Goal: Task Accomplishment & Management: Complete application form

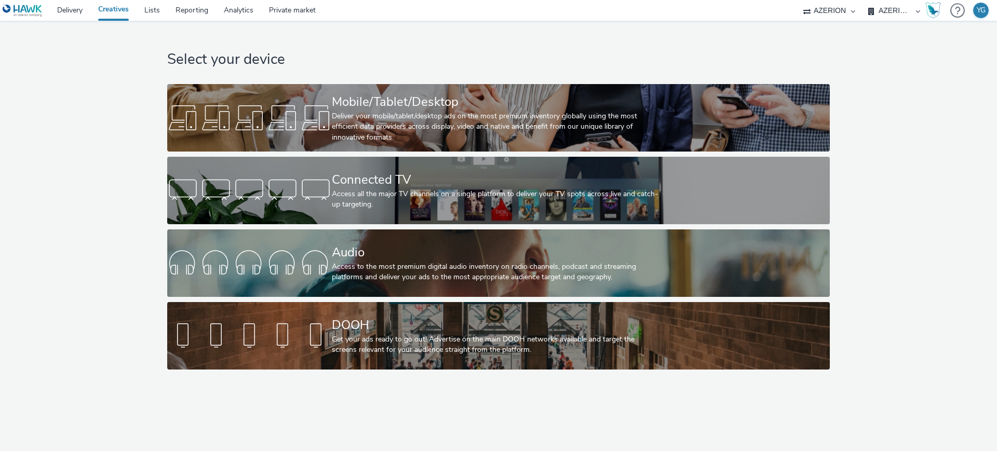
select select "ac009755-aa48-4799-8050-7a339a378eb8"
select select "79162ed7-0017-4339-93b0-3399b708648f"
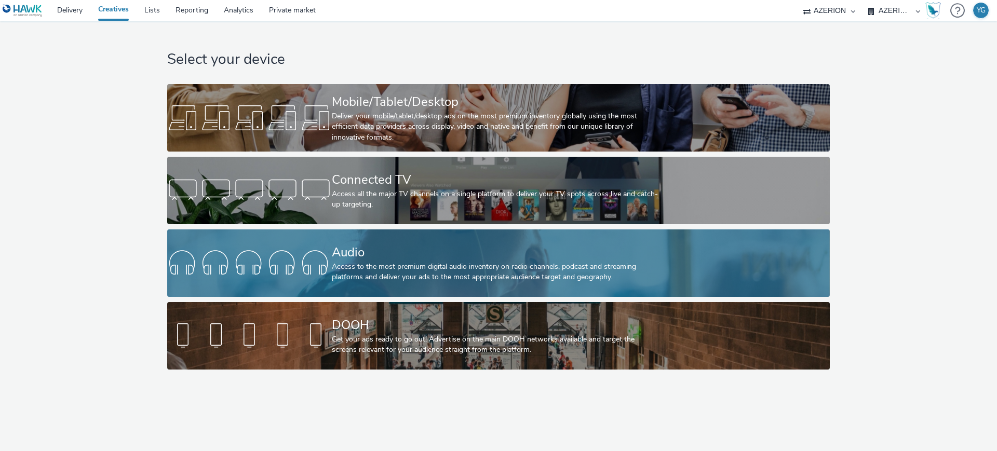
click at [459, 260] on div "Audio" at bounding box center [496, 252] width 329 height 18
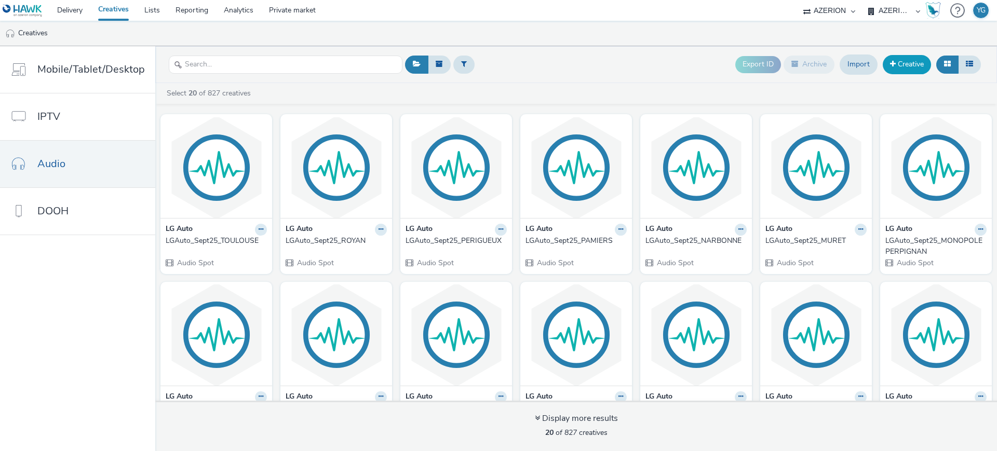
click at [923, 60] on link "Creative" at bounding box center [906, 64] width 48 height 19
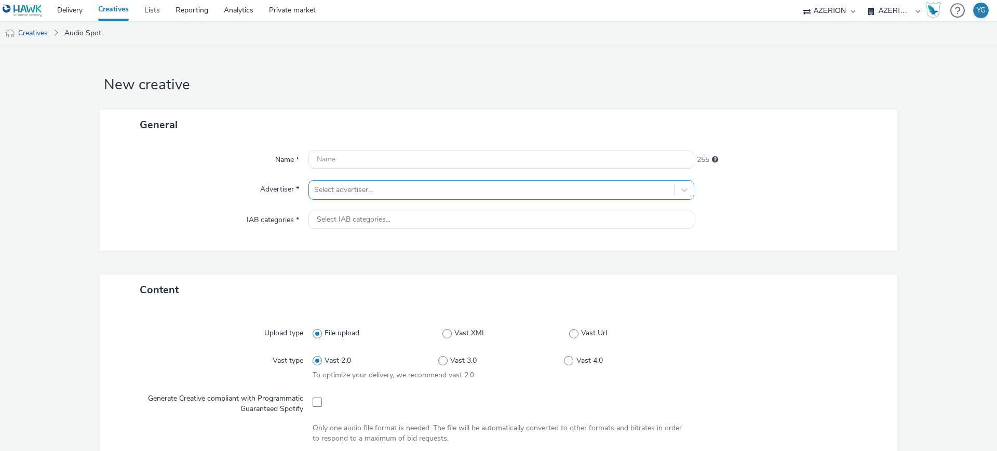
click at [412, 187] on div at bounding box center [491, 190] width 355 height 12
type input "ALO"
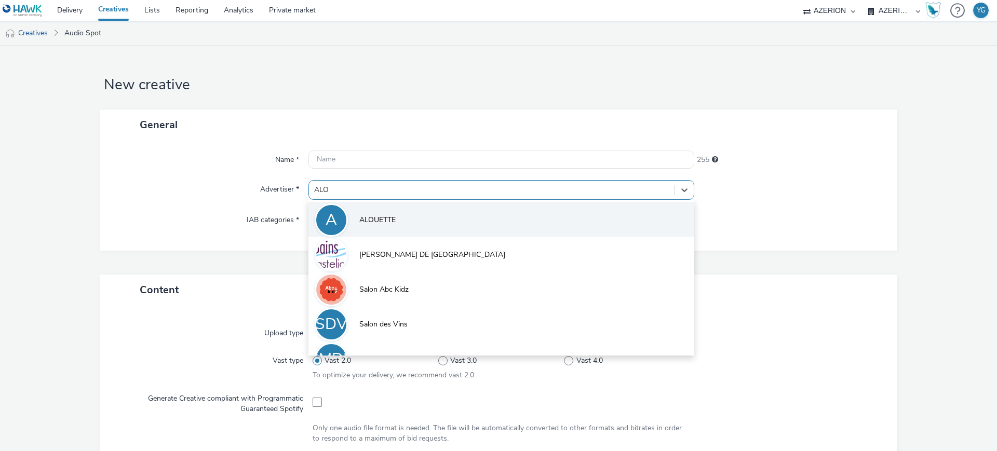
click at [417, 220] on li "A ALOUETTE" at bounding box center [501, 219] width 386 height 35
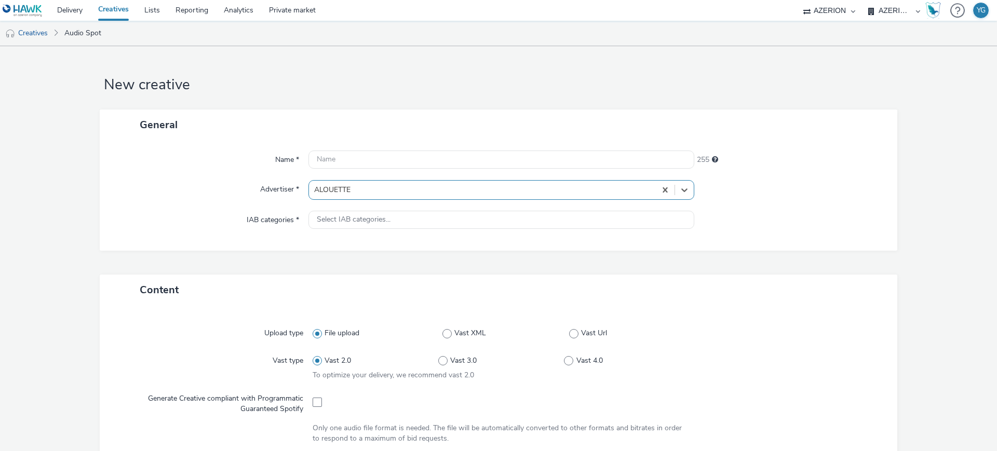
type input "[URL][DOMAIN_NAME]"
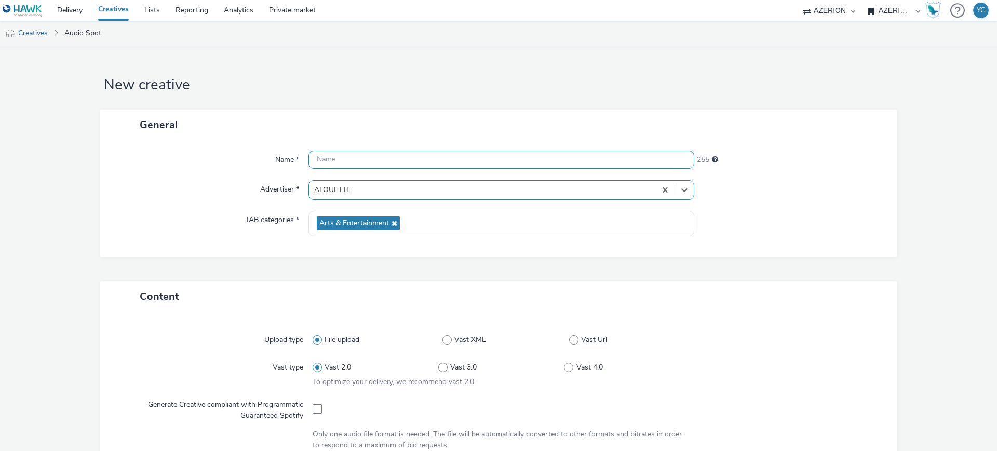
click at [393, 160] on input "text" at bounding box center [501, 160] width 386 height 18
paste input "OPEL CLARO [DATE] ORVAULT REZE ST [PERSON_NAME] LM1"
drag, startPoint x: 333, startPoint y: 161, endPoint x: 318, endPoint y: 161, distance: 15.6
click at [318, 161] on input "OPEL CLARO [DATE] ORVAULT REZE ST [PERSON_NAME] LM1" at bounding box center [501, 160] width 386 height 18
drag, startPoint x: 349, startPoint y: 159, endPoint x: 413, endPoint y: 159, distance: 63.9
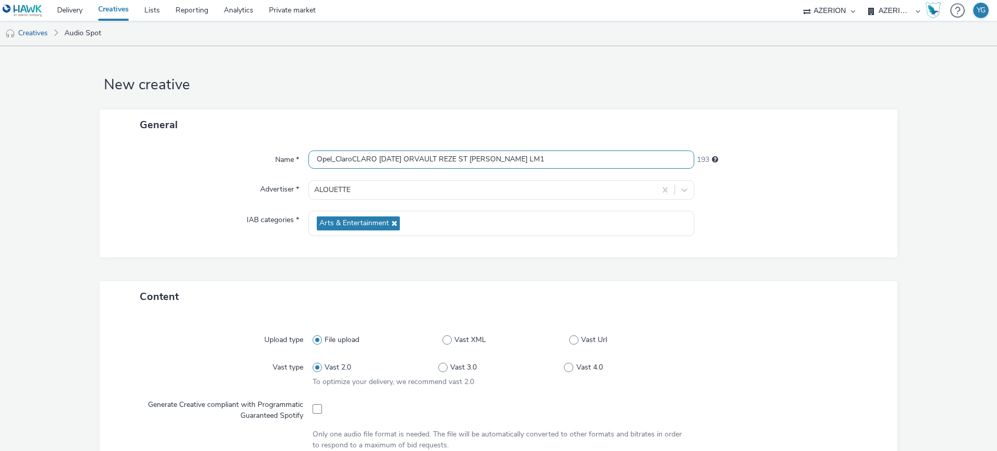
click at [413, 159] on input "Opel_ClaroCLARO [DATE] ORVAULT REZE ST [PERSON_NAME] LM1" at bounding box center [501, 160] width 386 height 18
drag, startPoint x: 382, startPoint y: 159, endPoint x: 517, endPoint y: 160, distance: 135.0
click at [517, 160] on input "Opel_Claro_Sept25_ ORVAULT REZE ST [PERSON_NAME] LM1" at bounding box center [501, 160] width 386 height 18
type input "Opel_Claro_Sept25_LM1"
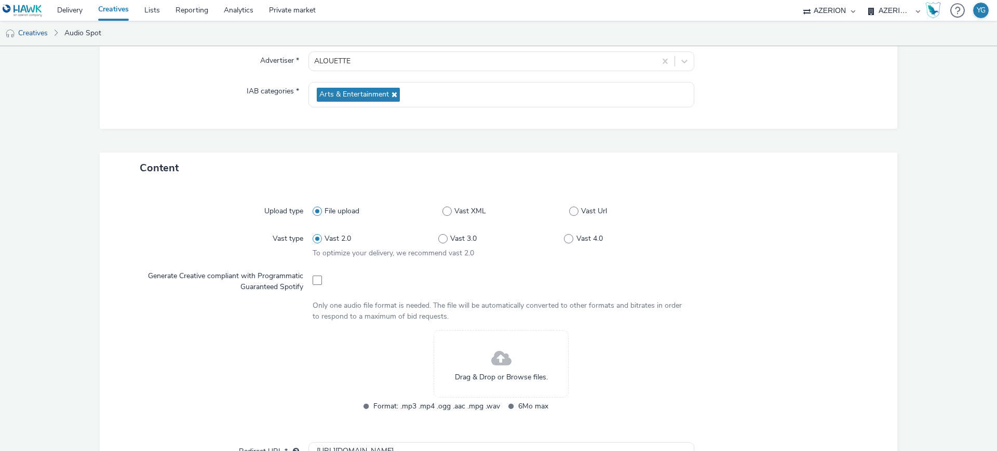
scroll to position [260, 0]
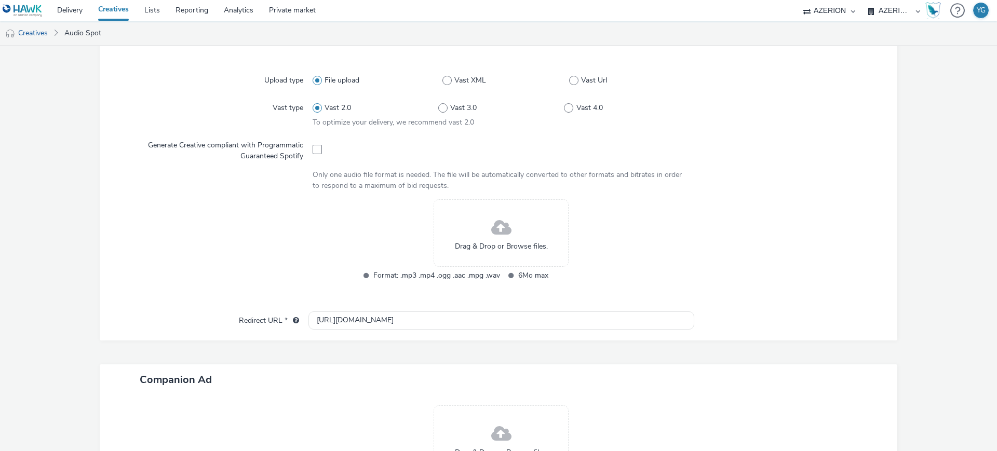
click at [505, 243] on span "Drag & Drop or Browse files." at bounding box center [501, 246] width 93 height 10
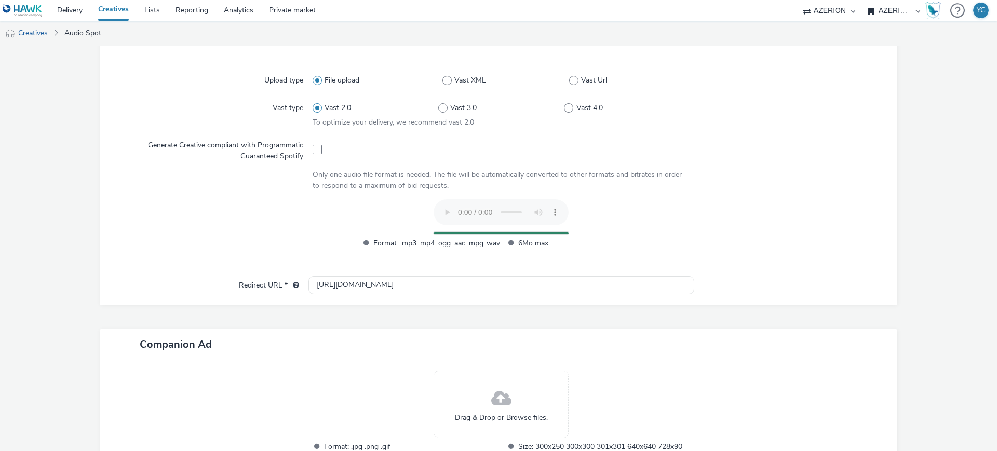
scroll to position [0, 0]
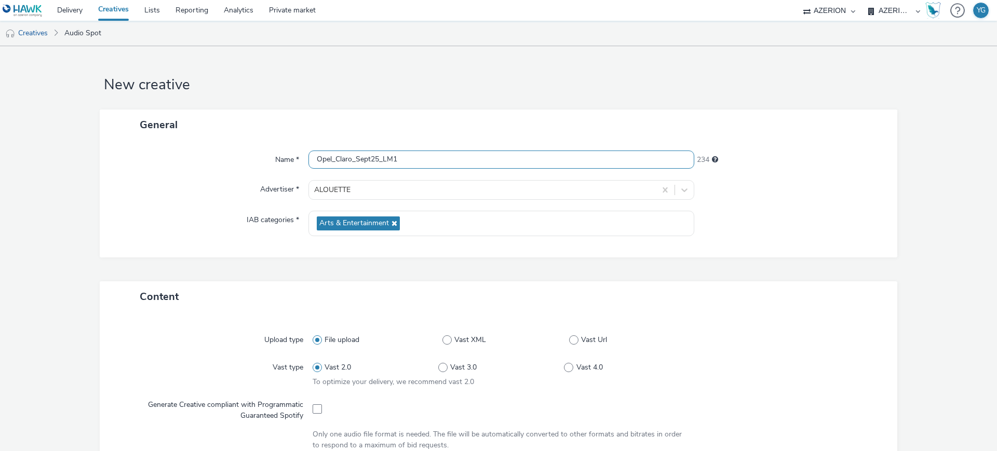
drag, startPoint x: 424, startPoint y: 161, endPoint x: 274, endPoint y: 157, distance: 149.6
click at [274, 157] on div "Name * Opel_Claro_Sept25_LM1 234" at bounding box center [498, 160] width 777 height 19
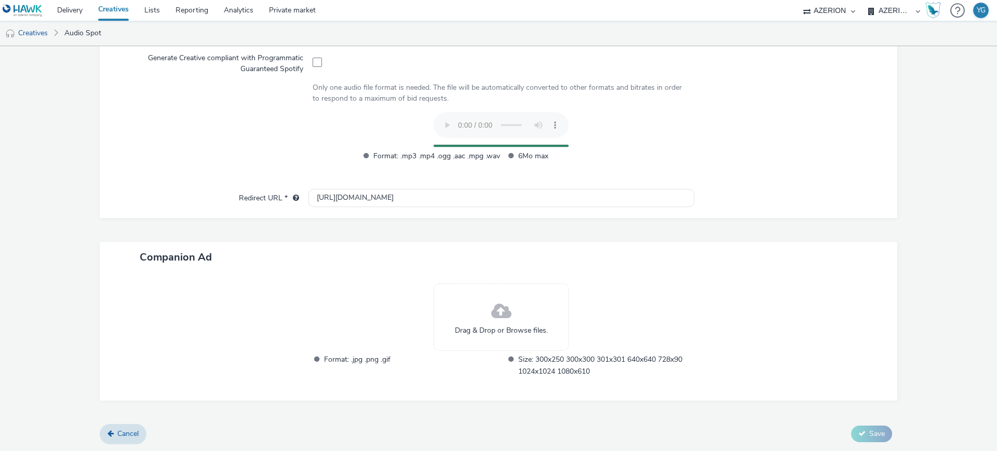
scroll to position [327, 0]
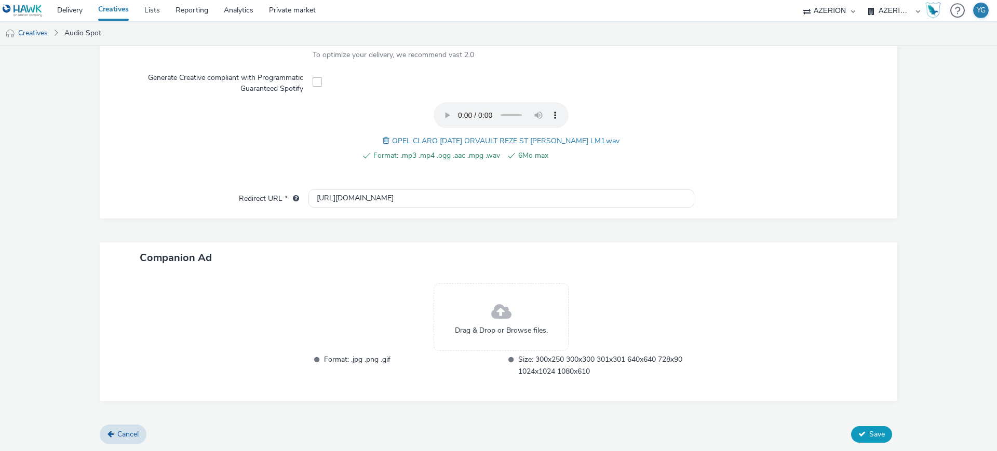
click at [869, 432] on span "Save" at bounding box center [877, 434] width 16 height 10
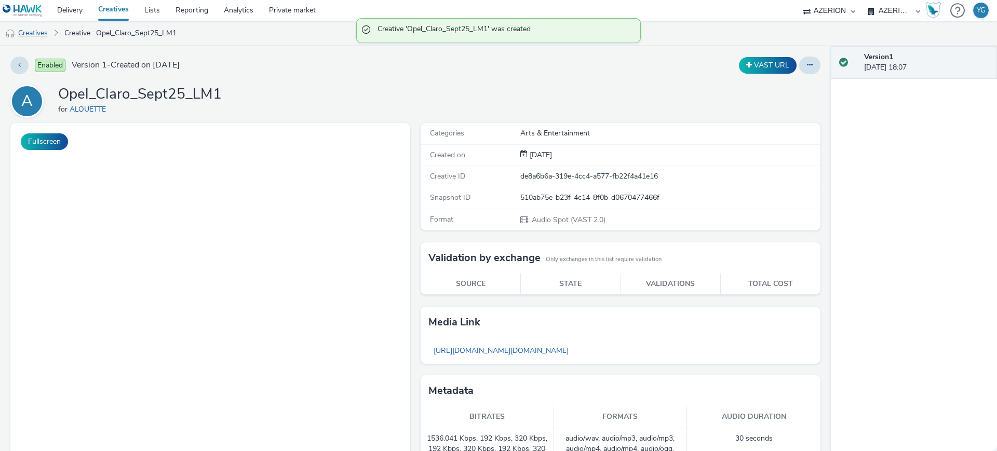
click at [27, 30] on link "Creatives" at bounding box center [26, 33] width 53 height 25
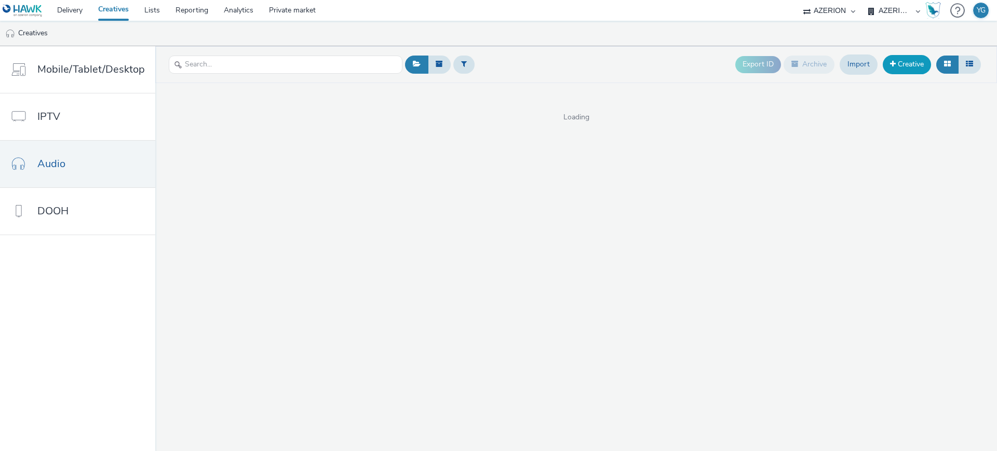
click at [911, 63] on link "Creative" at bounding box center [906, 64] width 48 height 19
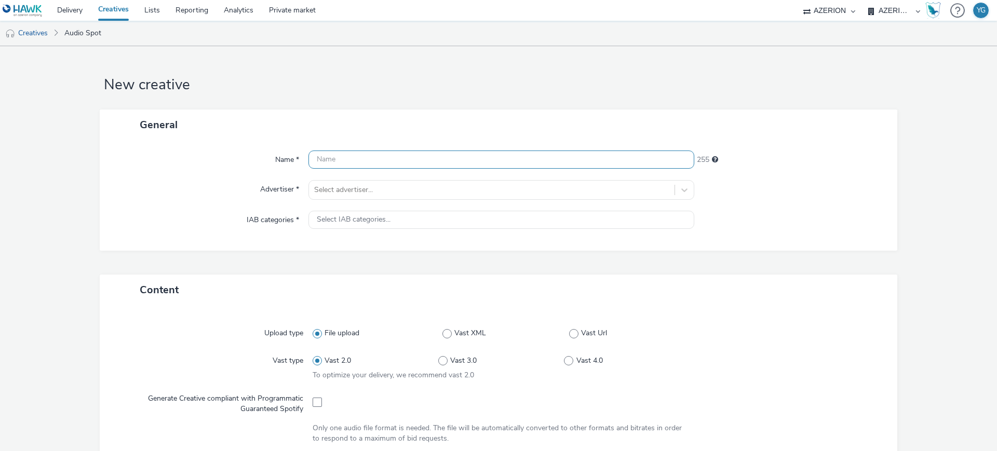
click at [426, 167] on input "text" at bounding box center [501, 160] width 386 height 18
paste input "Opel_Claro_Sept25_LM1"
type input "Opel_Claro_Sept25_LM1"
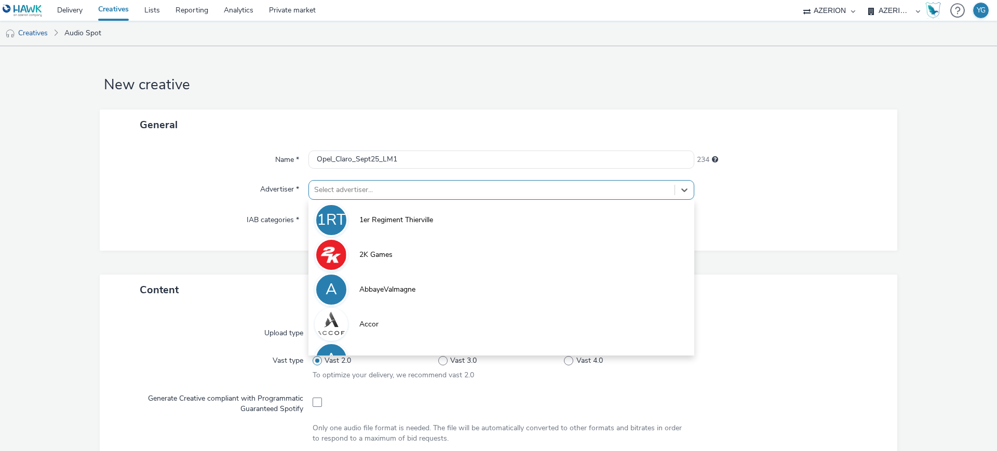
click at [405, 191] on div at bounding box center [491, 190] width 355 height 12
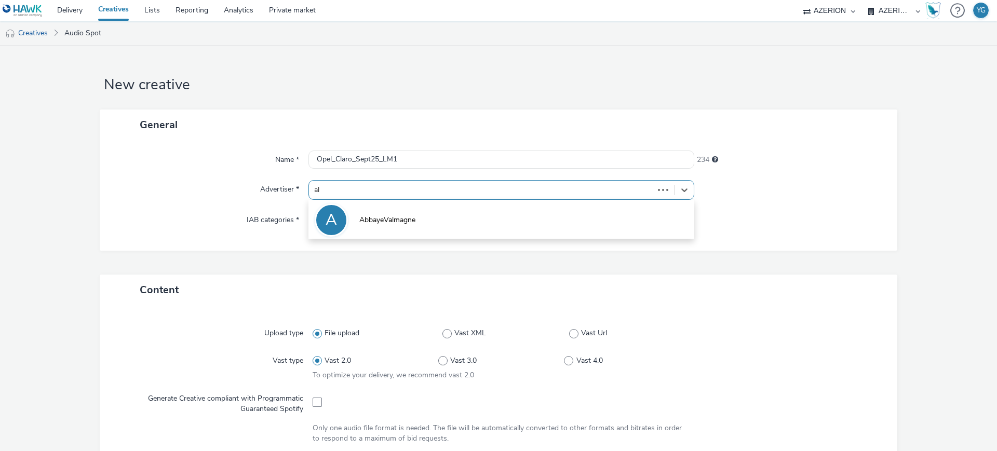
type input "alo"
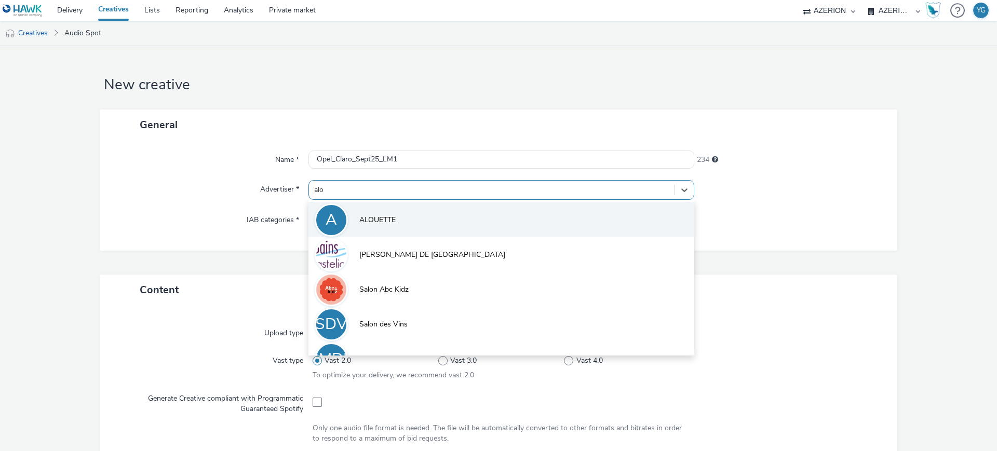
click at [384, 225] on li "A ALOUETTE" at bounding box center [501, 219] width 386 height 35
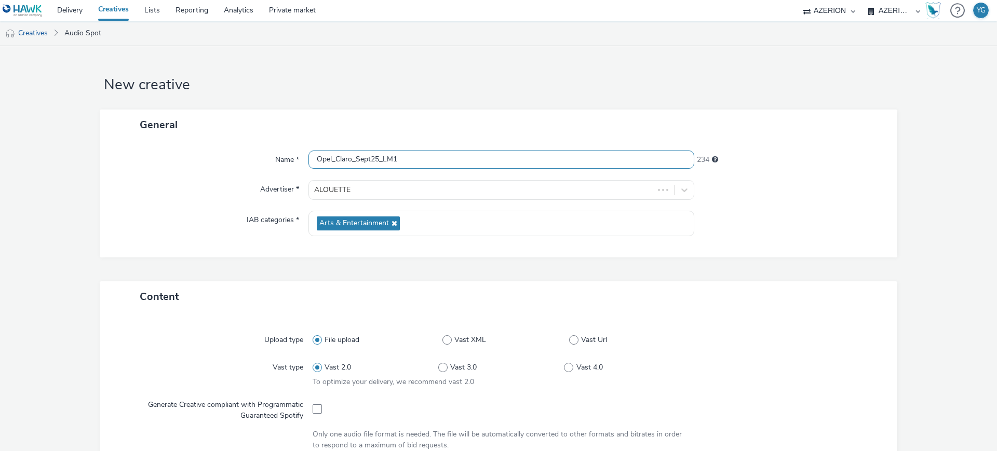
click at [396, 157] on input "Opel_Claro_Sept25_LM1" at bounding box center [501, 160] width 386 height 18
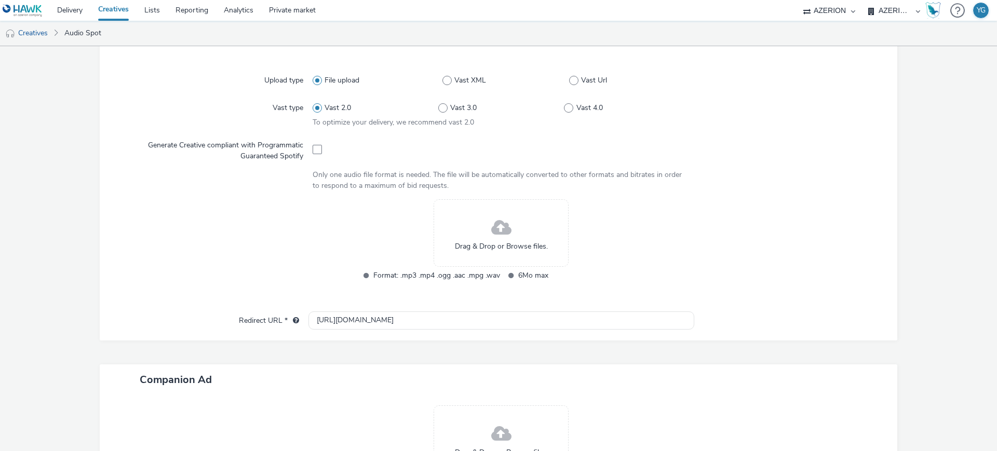
type input "Opel_Claro_Sept25_LM2"
click at [521, 237] on div "Drag & Drop or Browse files." at bounding box center [500, 232] width 135 height 67
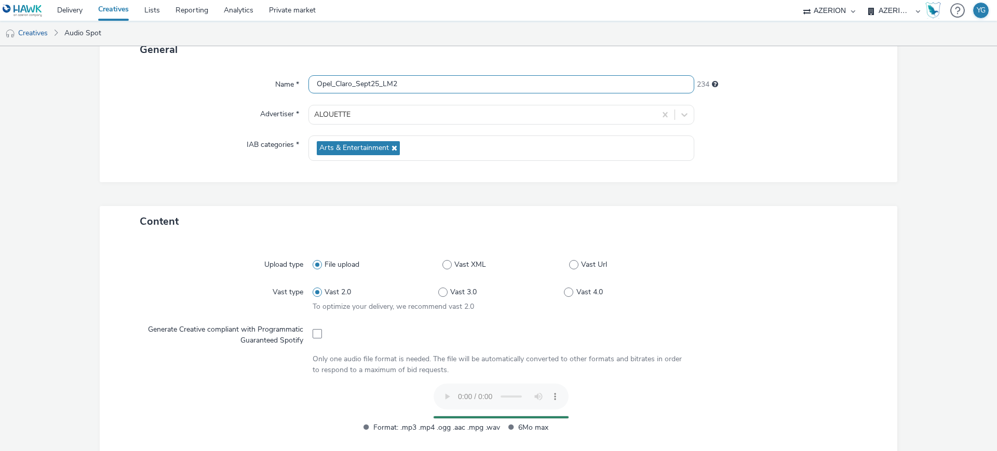
scroll to position [0, 0]
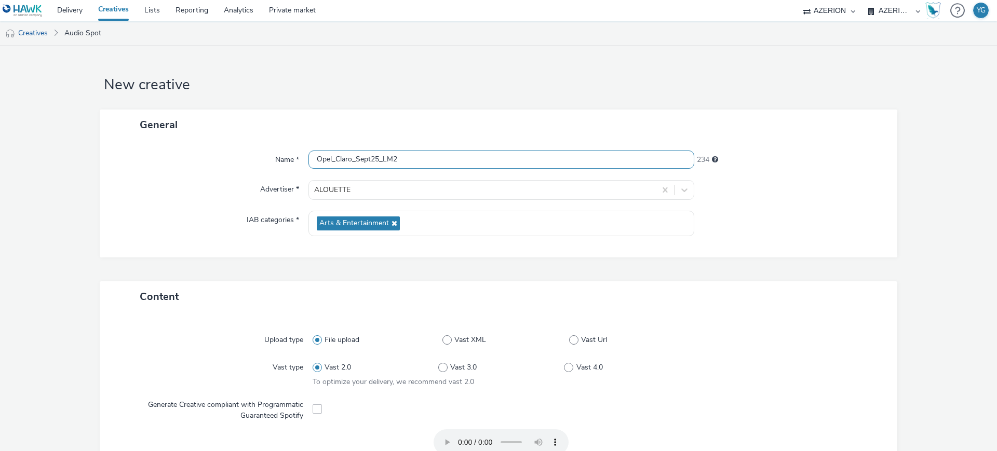
drag, startPoint x: 428, startPoint y: 155, endPoint x: 240, endPoint y: 157, distance: 188.4
click at [240, 157] on div "Name * Opel_Claro_Sept25_LM2 234" at bounding box center [498, 160] width 777 height 19
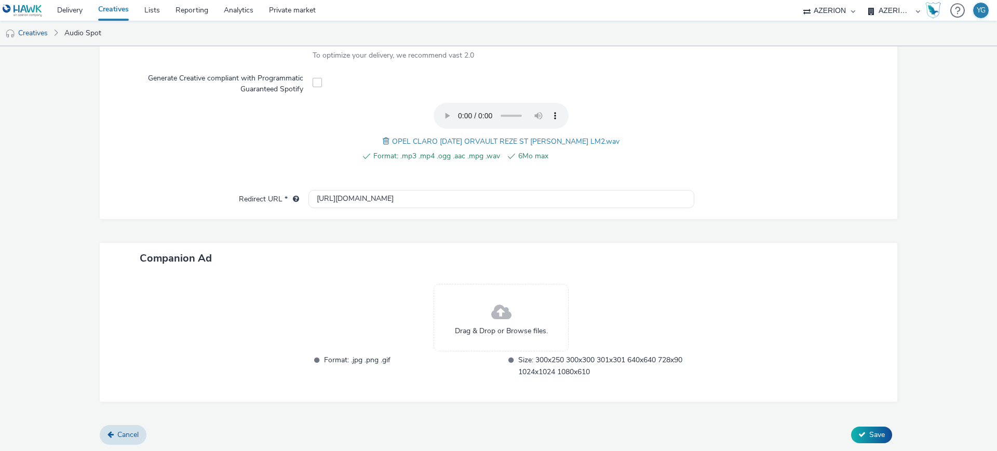
scroll to position [327, 0]
click at [870, 438] on span "Save" at bounding box center [877, 434] width 16 height 10
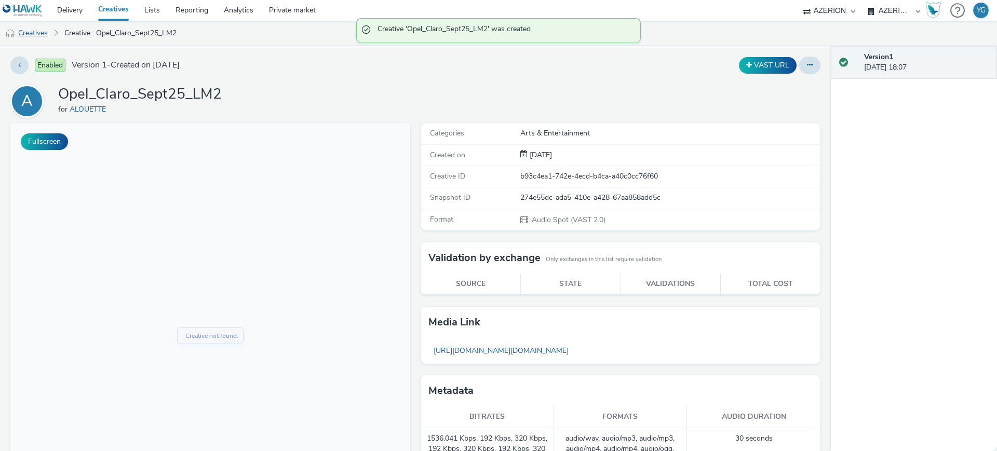
click at [39, 32] on link "Creatives" at bounding box center [26, 33] width 53 height 25
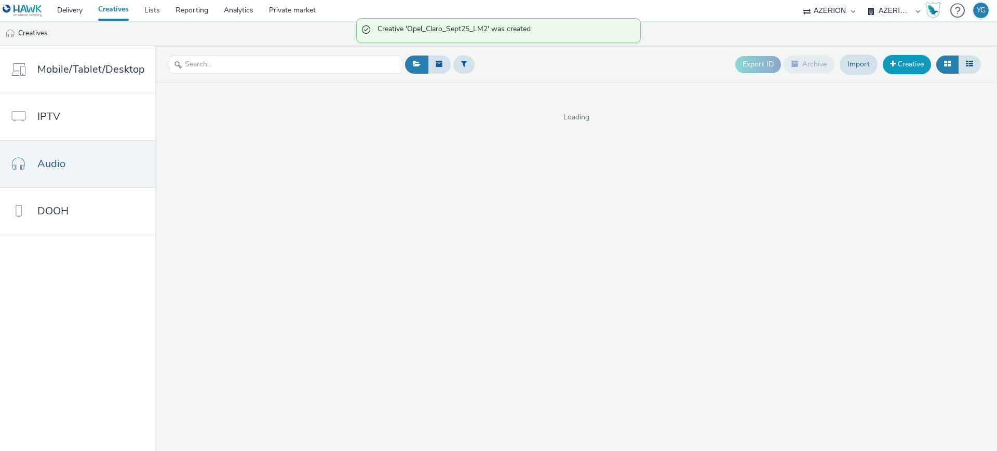
click at [908, 65] on link "Creative" at bounding box center [906, 64] width 48 height 19
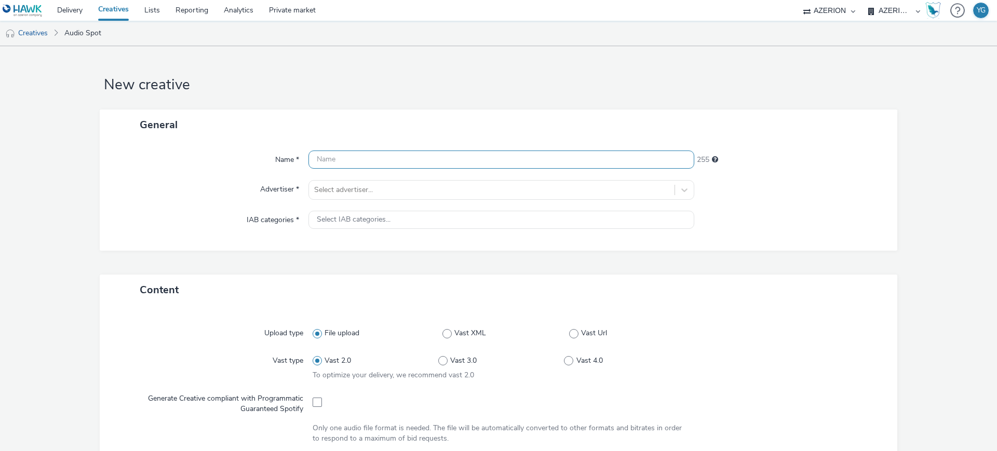
click at [365, 161] on input "text" at bounding box center [501, 160] width 386 height 18
paste input "Opel_Claro_Sept25_LM2"
type input "Opel_Claro_Sept25_LM2"
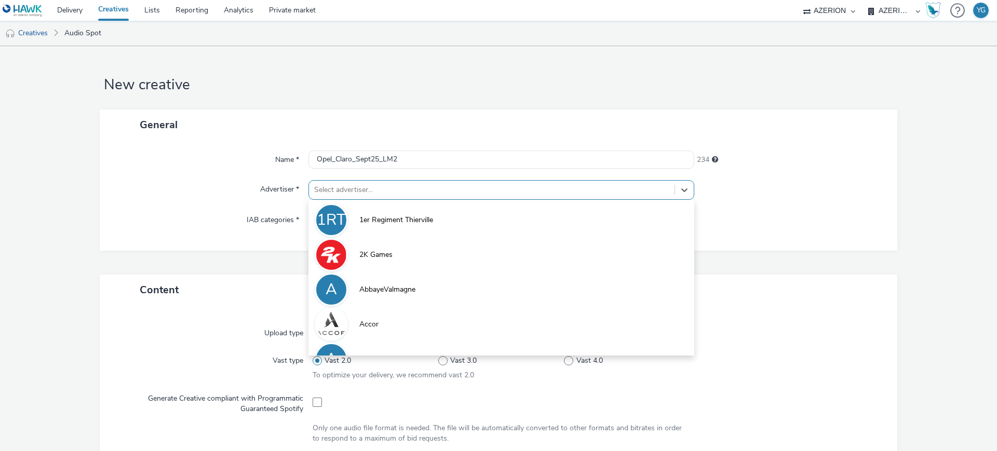
click at [355, 192] on div at bounding box center [491, 190] width 355 height 12
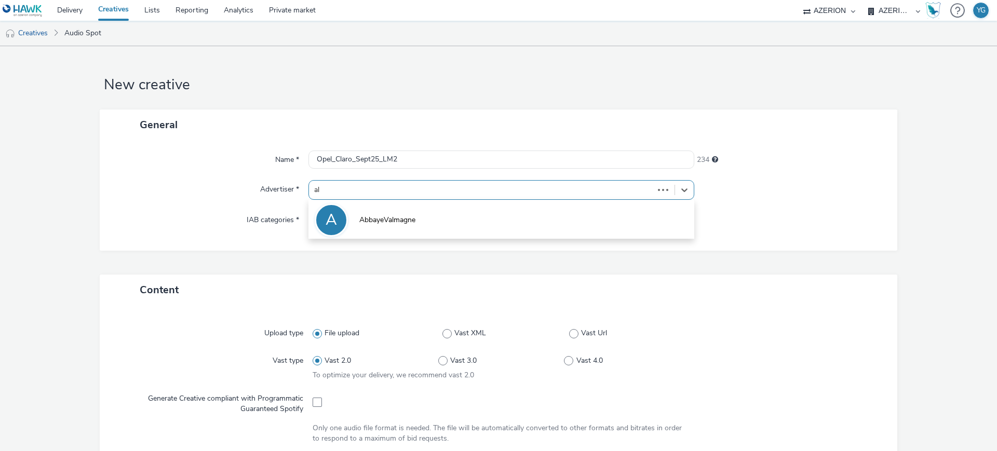
type input "alo"
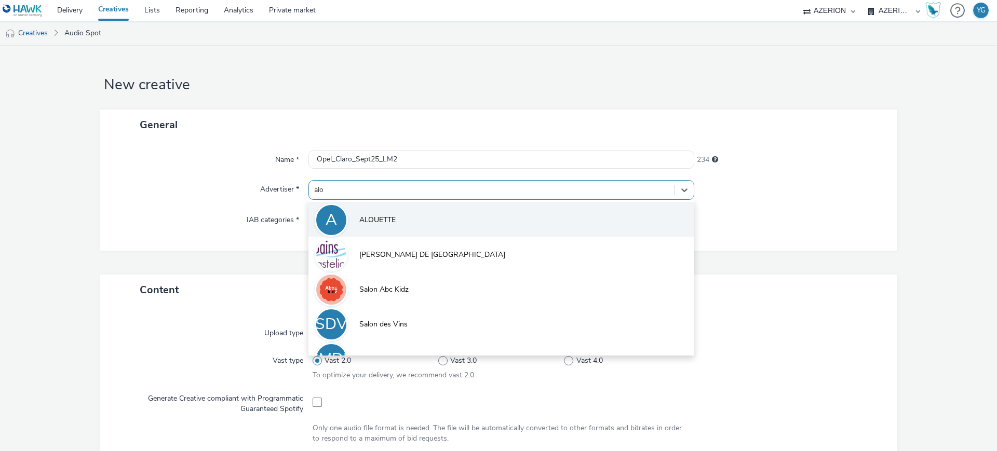
click at [364, 212] on li "A ALOUETTE" at bounding box center [501, 219] width 386 height 35
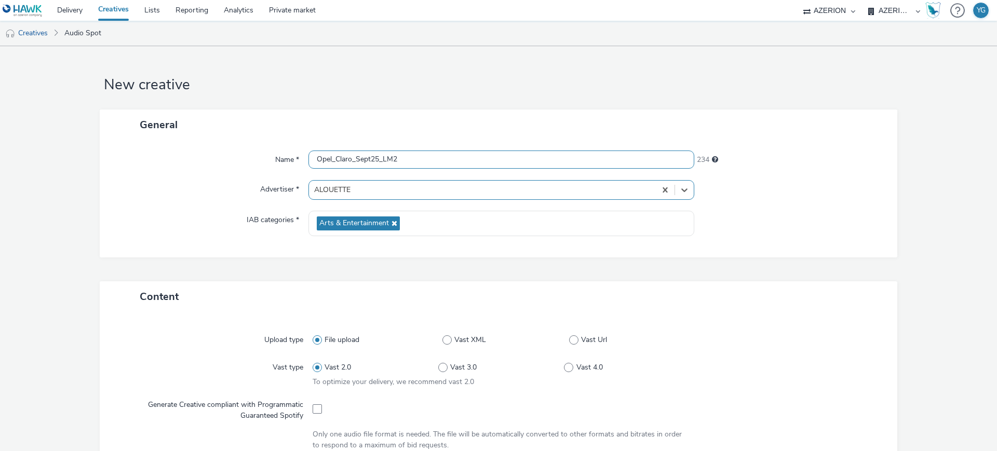
click at [394, 160] on input "Opel_Claro_Sept25_LM2" at bounding box center [501, 160] width 386 height 18
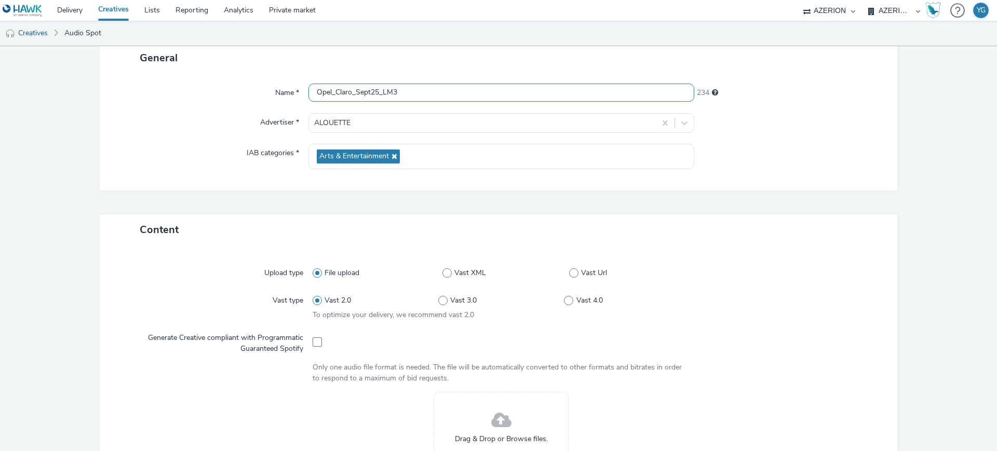
scroll to position [260, 0]
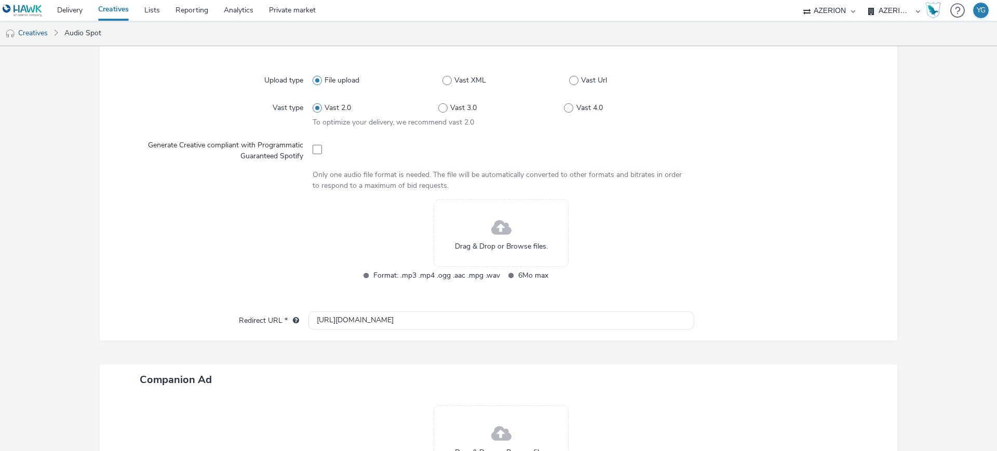
type input "Opel_Claro_Sept25_LM3"
click at [482, 226] on div "Drag & Drop or Browse files." at bounding box center [500, 232] width 135 height 67
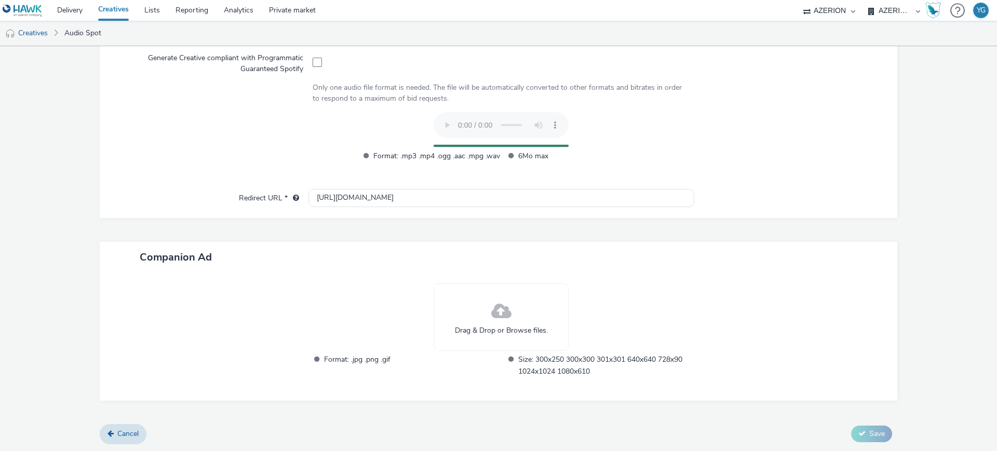
scroll to position [327, 0]
